Goal: Information Seeking & Learning: Learn about a topic

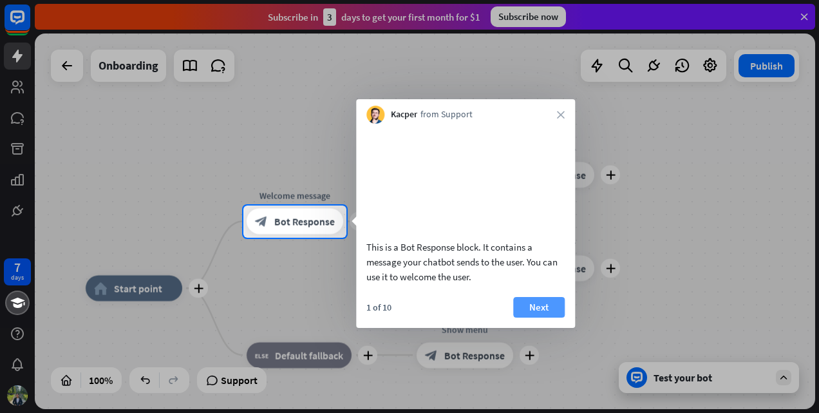
click at [542, 317] on button "Next" at bounding box center [539, 307] width 52 height 21
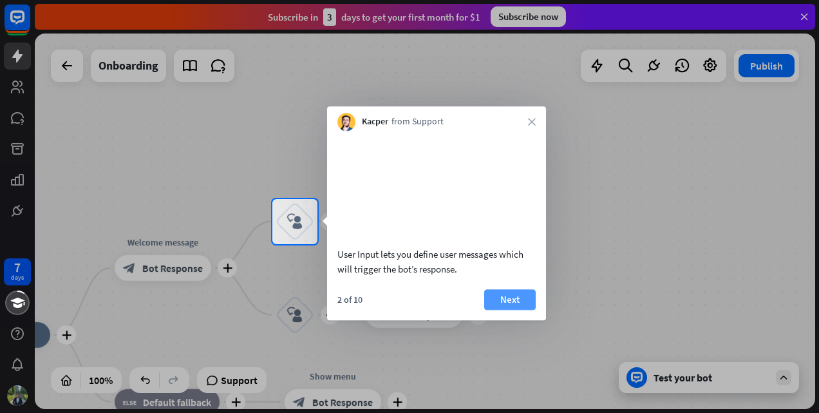
click at [501, 306] on button "Next" at bounding box center [510, 299] width 52 height 21
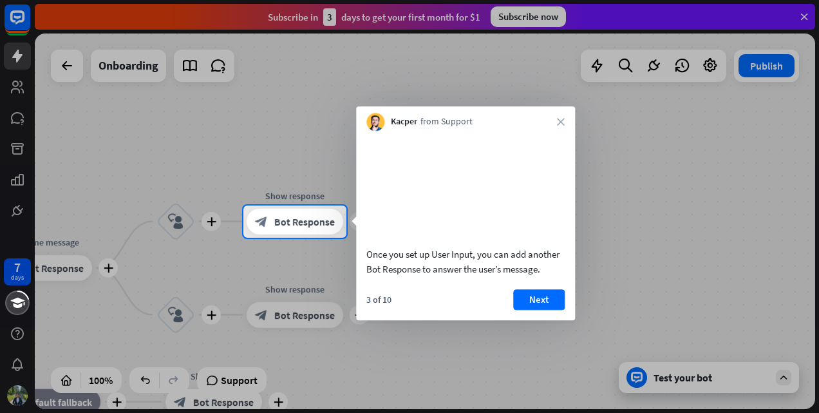
click at [552, 121] on div "Kacper from Support close" at bounding box center [465, 118] width 219 height 24
click at [554, 125] on div "Kacper from Support close" at bounding box center [465, 118] width 219 height 24
click at [546, 303] on div "Once you set up User Input, you can add another Bot Response to answer the user…" at bounding box center [465, 225] width 219 height 189
click at [538, 310] on button "Next" at bounding box center [539, 299] width 52 height 21
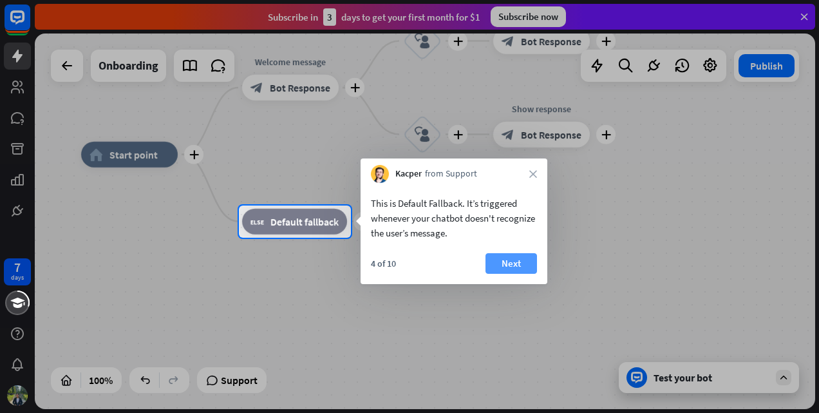
click at [526, 258] on button "Next" at bounding box center [511, 263] width 52 height 21
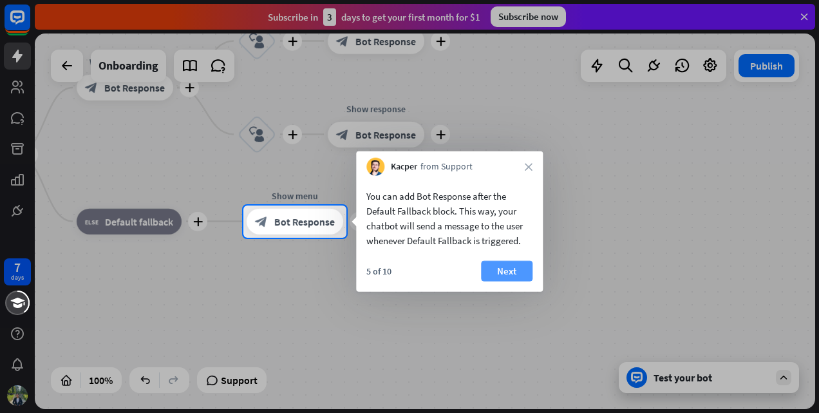
click at [496, 268] on button "Next" at bounding box center [507, 271] width 52 height 21
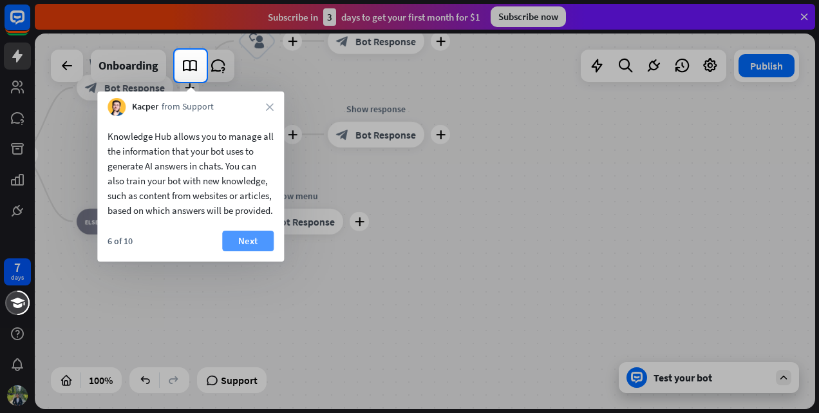
click at [230, 251] on button "Next" at bounding box center [248, 240] width 52 height 21
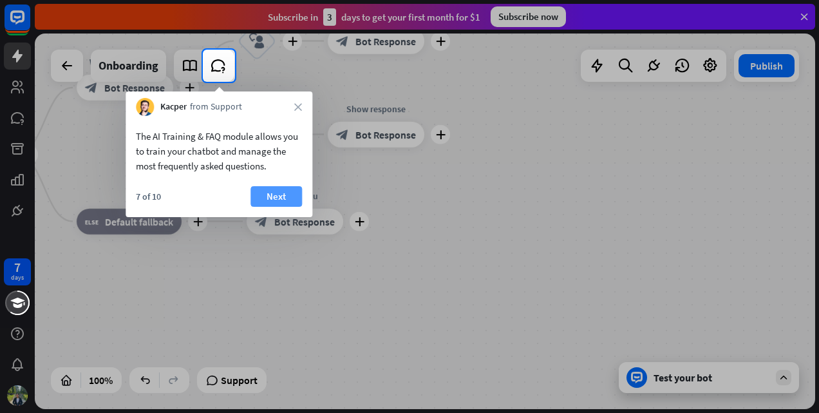
click at [264, 198] on button "Next" at bounding box center [276, 196] width 52 height 21
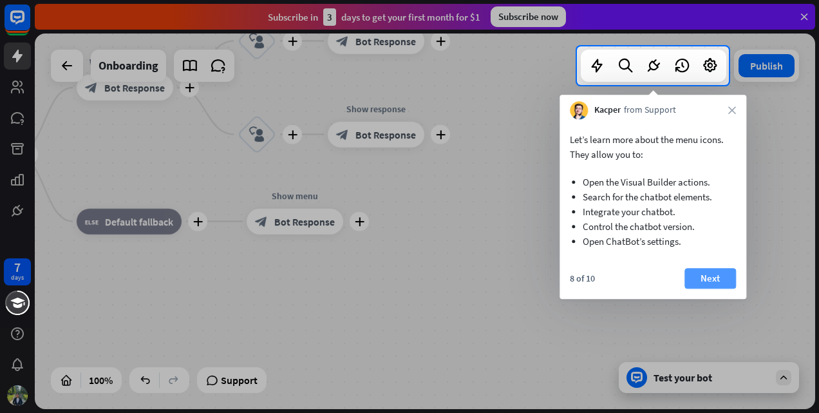
click at [719, 279] on button "Next" at bounding box center [710, 278] width 52 height 21
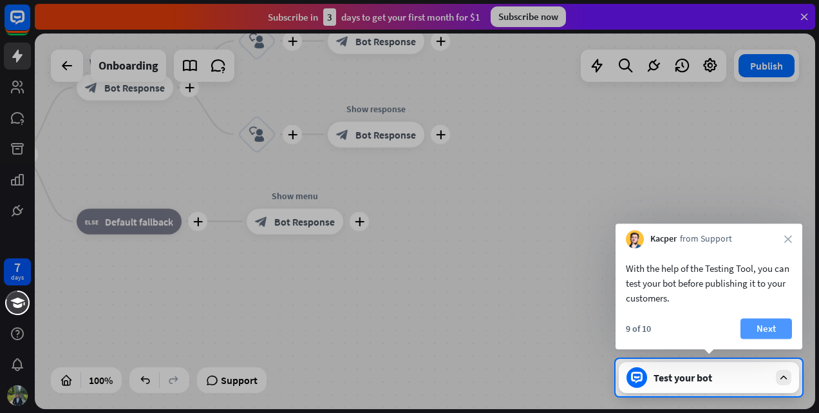
click at [765, 334] on button "Next" at bounding box center [766, 328] width 52 height 21
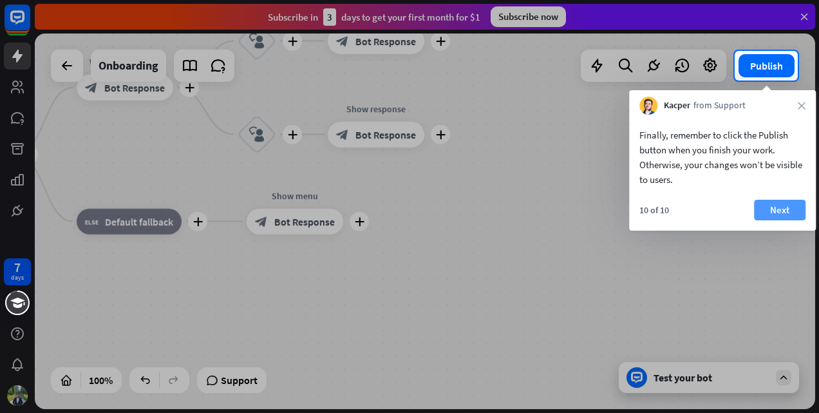
click at [770, 216] on button "Next" at bounding box center [780, 210] width 52 height 21
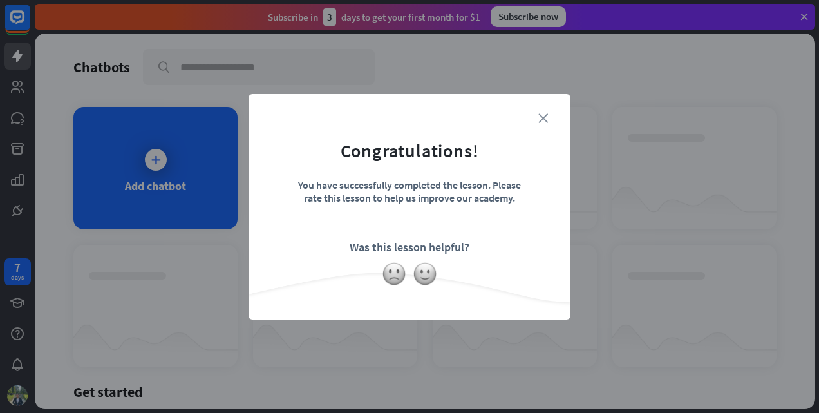
click at [542, 119] on icon "close" at bounding box center [543, 118] width 10 height 10
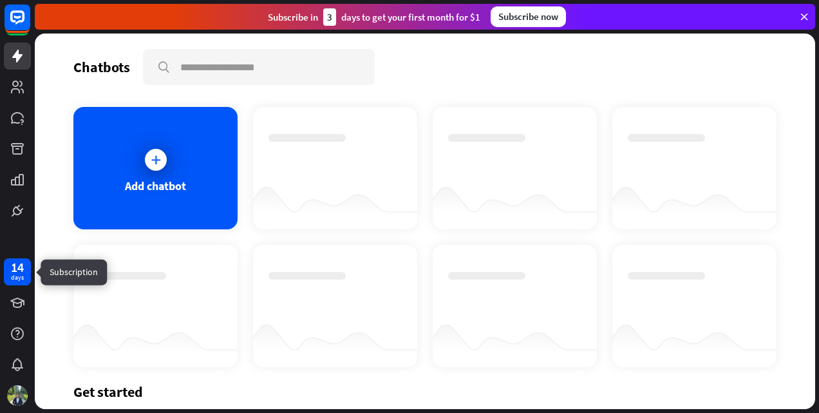
click at [16, 274] on div "days" at bounding box center [17, 277] width 13 height 9
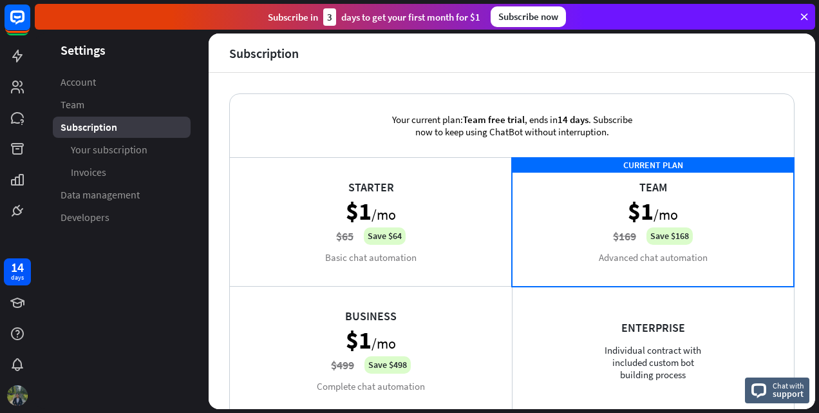
click at [28, 391] on div at bounding box center [17, 395] width 27 height 27
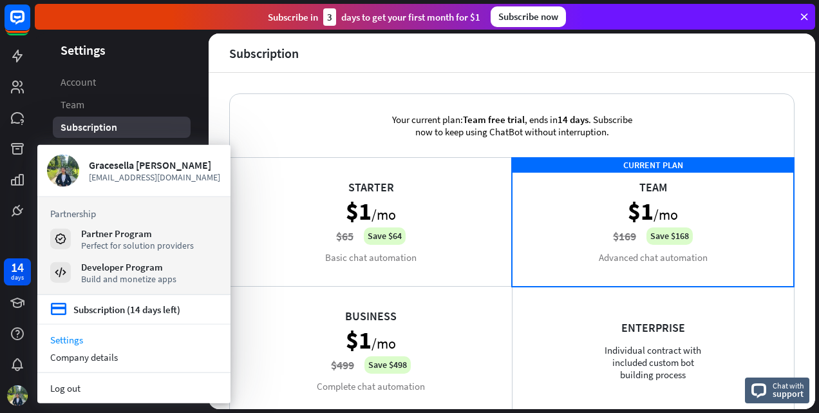
click at [802, 19] on icon at bounding box center [804, 17] width 12 height 12
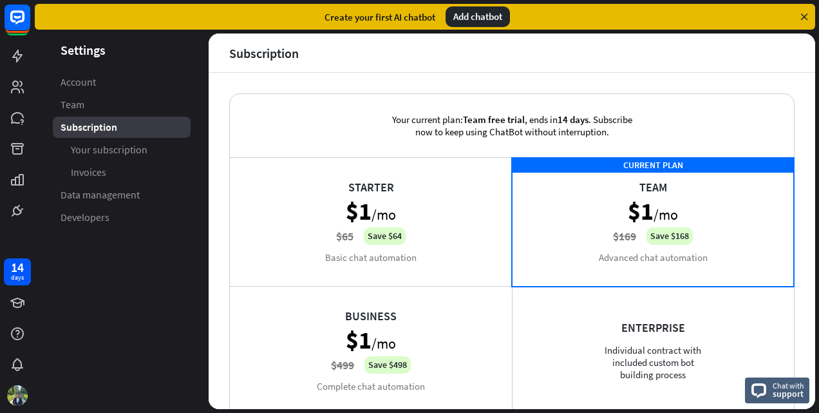
click at [165, 247] on aside "Settings Account Team Subscription Your subscription Invoices Data management D…" at bounding box center [122, 220] width 174 height 375
click at [15, 89] on icon at bounding box center [17, 86] width 13 height 13
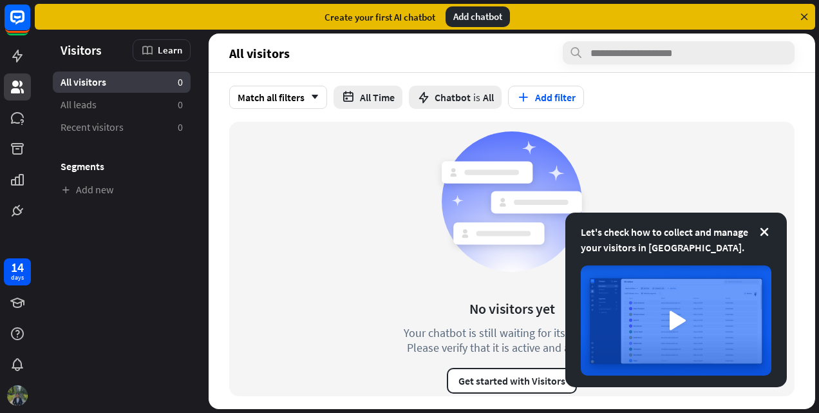
click at [23, 391] on img at bounding box center [17, 395] width 21 height 21
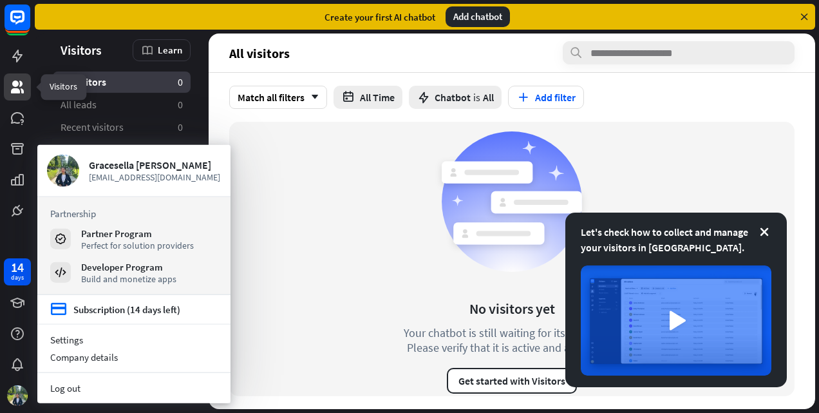
click at [14, 92] on icon at bounding box center [17, 86] width 13 height 13
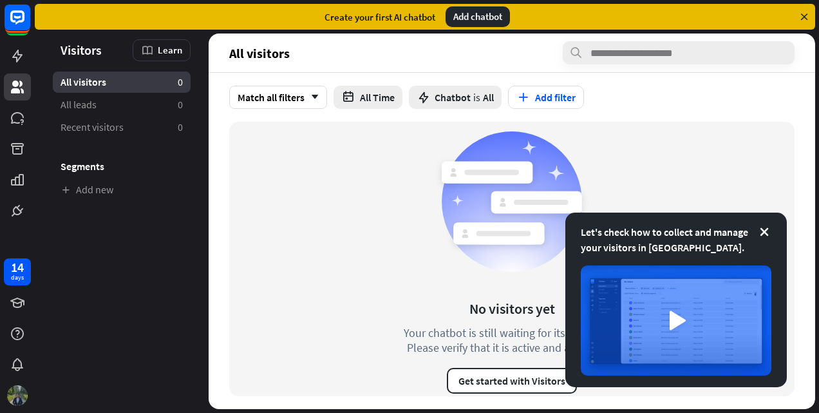
click at [18, 398] on img at bounding box center [17, 395] width 21 height 21
